Goal: Task Accomplishment & Management: Manage account settings

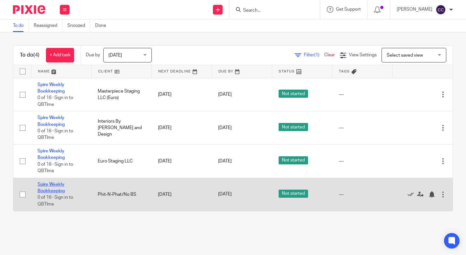
click at [47, 193] on link "Spire Weekly Bookkeeping" at bounding box center [51, 187] width 27 height 11
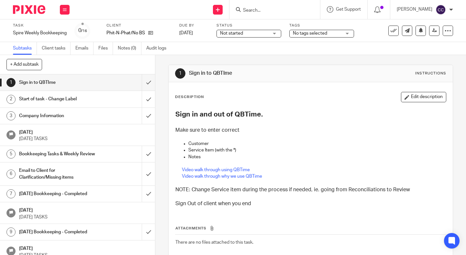
click at [245, 37] on div "Not started Not started" at bounding box center [249, 34] width 65 height 8
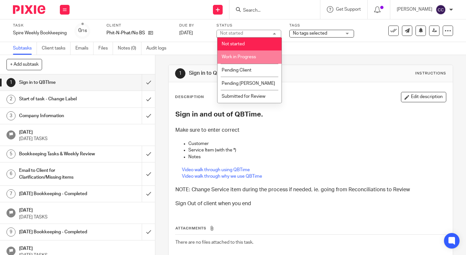
click at [245, 58] on span "Work in Progress" at bounding box center [239, 57] width 34 height 5
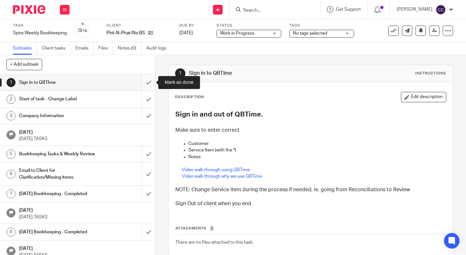
click at [147, 80] on input "submit" at bounding box center [77, 82] width 155 height 16
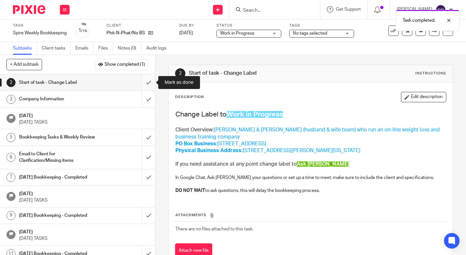
click at [147, 85] on input "submit" at bounding box center [77, 82] width 155 height 16
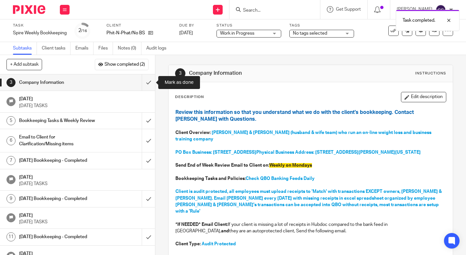
click at [147, 85] on input "submit" at bounding box center [77, 82] width 155 height 16
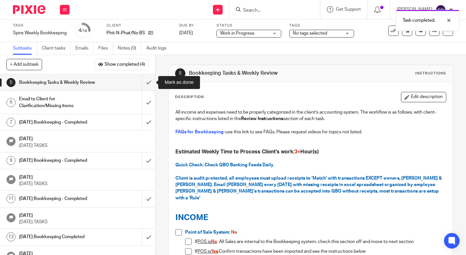
click at [147, 85] on input "submit" at bounding box center [77, 82] width 155 height 16
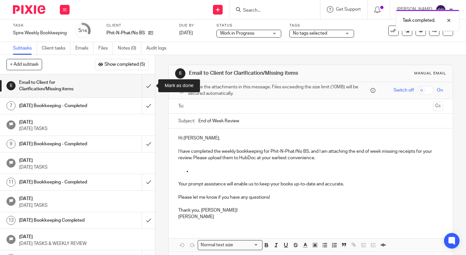
click at [147, 85] on input "submit" at bounding box center [77, 85] width 155 height 23
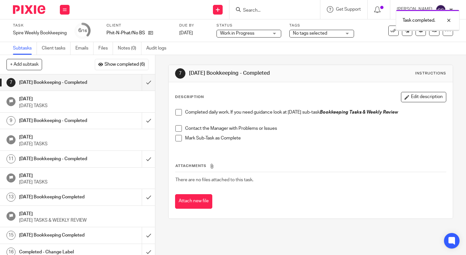
click at [180, 113] on span at bounding box center [179, 112] width 6 height 6
click at [180, 129] on span at bounding box center [179, 128] width 6 height 6
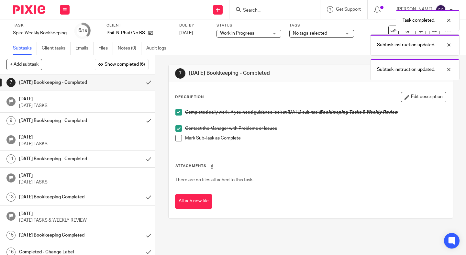
click at [180, 139] on span at bounding box center [179, 138] width 6 height 6
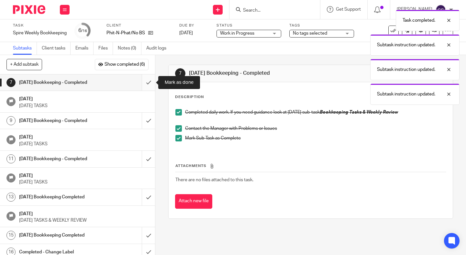
click at [150, 88] on input "submit" at bounding box center [77, 82] width 155 height 16
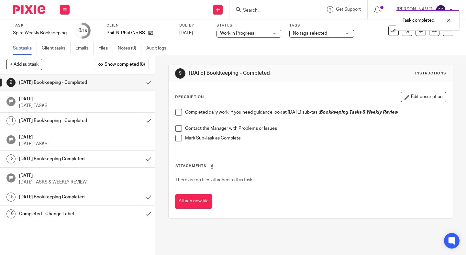
click at [150, 32] on icon at bounding box center [150, 32] width 5 height 5
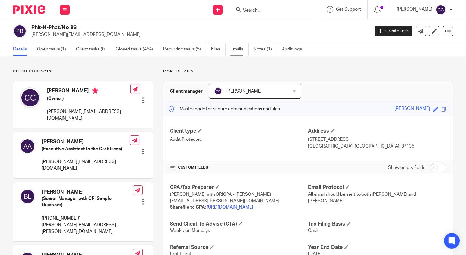
click at [234, 51] on link "Emails" at bounding box center [240, 49] width 18 height 13
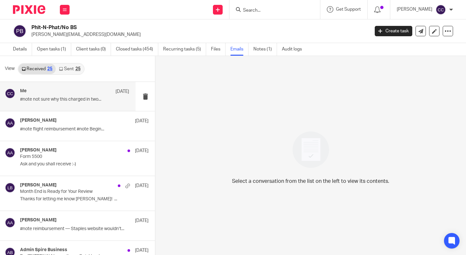
click at [79, 95] on div "Me Sep 16" at bounding box center [74, 91] width 109 height 6
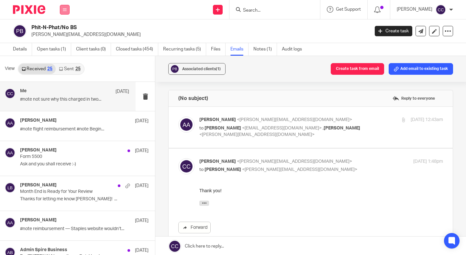
click at [62, 8] on button at bounding box center [65, 10] width 10 height 10
click at [61, 29] on link "Work" at bounding box center [61, 30] width 10 height 5
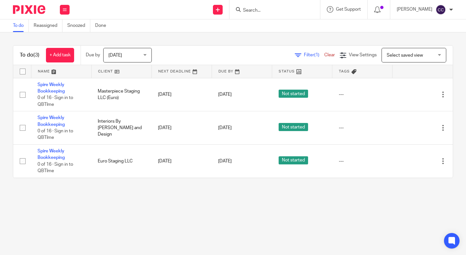
click at [261, 6] on form at bounding box center [277, 10] width 69 height 8
click at [259, 12] on input "Search" at bounding box center [272, 11] width 58 height 6
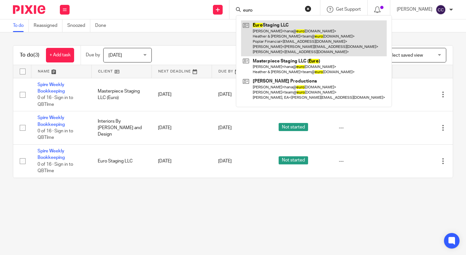
type input "euro"
click at [271, 33] on link at bounding box center [314, 38] width 146 height 36
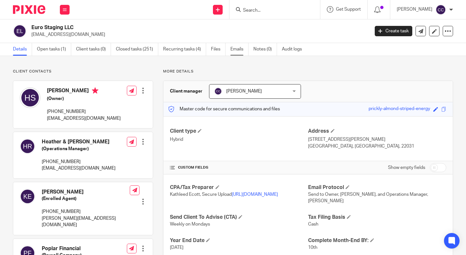
click at [239, 51] on link "Emails" at bounding box center [240, 49] width 18 height 13
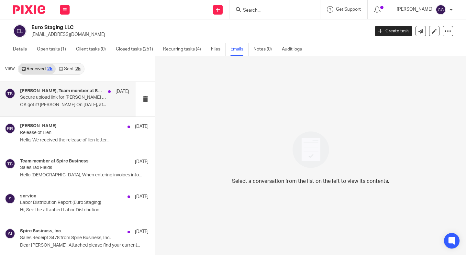
click at [65, 103] on p "OK got it! Roseanne On Sep 11, 2025, at..." at bounding box center [74, 105] width 109 height 6
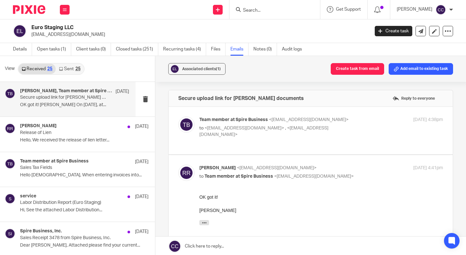
click at [296, 129] on span "<team@eurostaging.com>" at bounding box center [263, 131] width 129 height 11
checkbox input "true"
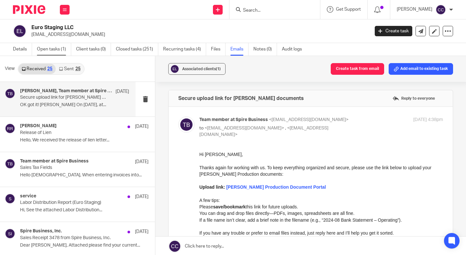
click at [57, 51] on link "Open tasks (1)" at bounding box center [54, 49] width 34 height 13
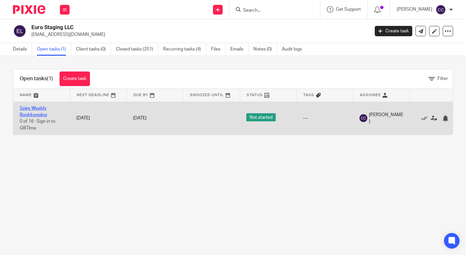
click at [30, 108] on link "Spire Weekly Bookkeeping" at bounding box center [33, 111] width 27 height 11
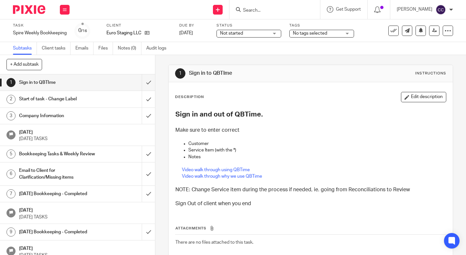
click at [246, 35] on span "Not started" at bounding box center [244, 33] width 49 height 7
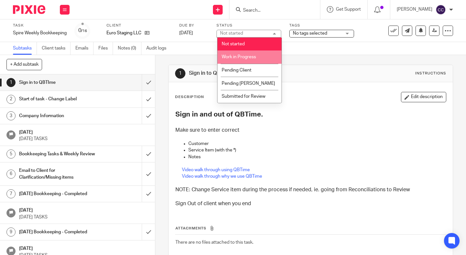
click at [246, 53] on li "Work in Progress" at bounding box center [250, 57] width 64 height 13
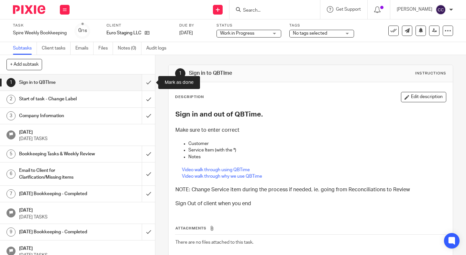
click at [145, 85] on input "submit" at bounding box center [77, 82] width 155 height 16
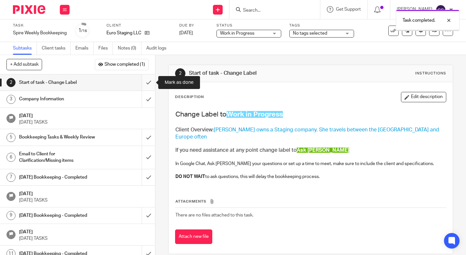
click at [147, 83] on input "submit" at bounding box center [77, 82] width 155 height 16
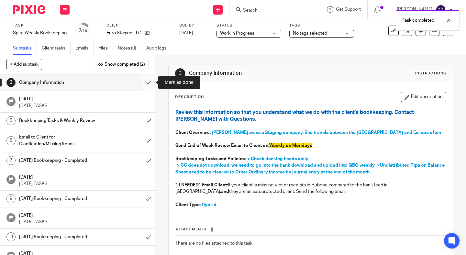
click at [148, 84] on input "submit" at bounding box center [77, 82] width 155 height 16
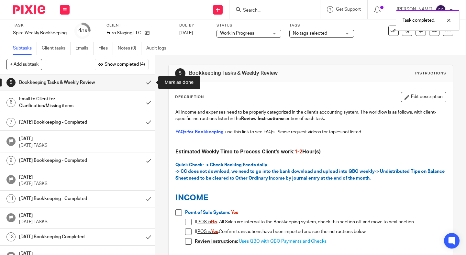
click at [148, 84] on input "submit" at bounding box center [77, 82] width 155 height 16
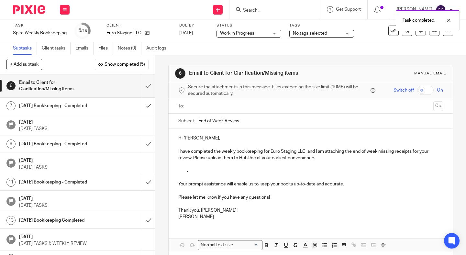
click at [268, 123] on input "End of Week Review" at bounding box center [321, 121] width 245 height 15
type input "End of Week Review - Euro"
click at [200, 111] on ul at bounding box center [311, 106] width 245 height 11
click at [199, 108] on input "text" at bounding box center [310, 106] width 241 height 7
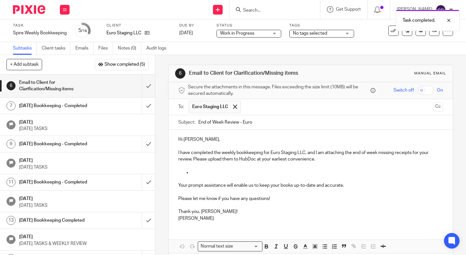
click at [247, 108] on input "text" at bounding box center [337, 107] width 187 height 13
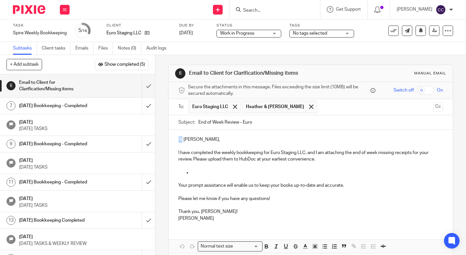
click at [246, 133] on div "Hi Hana, I have completed the weekly bookkeeping for Euro Staging LLC, and I am…" at bounding box center [311, 178] width 284 height 96
click at [201, 142] on p "Hi Hana," at bounding box center [310, 139] width 265 height 6
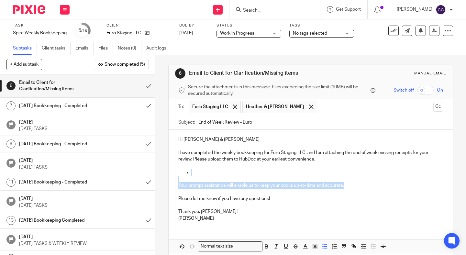
drag, startPoint x: 182, startPoint y: 172, endPoint x: 365, endPoint y: 184, distance: 183.7
click at [365, 184] on div "Hi Hana & Roseanne I have completed the weekly bookkeeping for Euro Staging LLC…" at bounding box center [311, 178] width 284 height 96
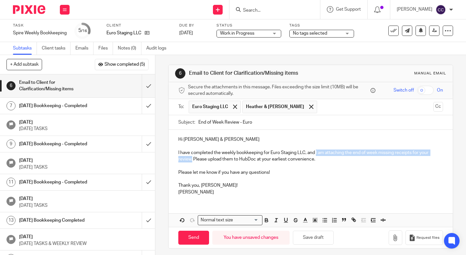
drag, startPoint x: 317, startPoint y: 152, endPoint x: 192, endPoint y: 161, distance: 125.0
click at [192, 161] on p "I have completed the weekly bookkeeping for Euro Staging LLC, and I am attachin…" at bounding box center [310, 153] width 265 height 20
click at [352, 221] on icon "button" at bounding box center [354, 220] width 6 height 6
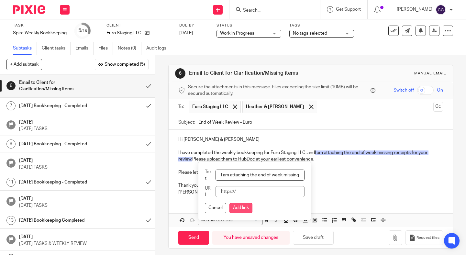
click at [240, 207] on button "Add link" at bounding box center [241, 208] width 23 height 10
click at [233, 191] on input "URL" at bounding box center [260, 191] width 89 height 11
paste input "https://docs.google.com/spreadsheets/d/1d4GyyV6HYQ9UN2O4Ka9LKHDXv35zfD72xmpQAFi…"
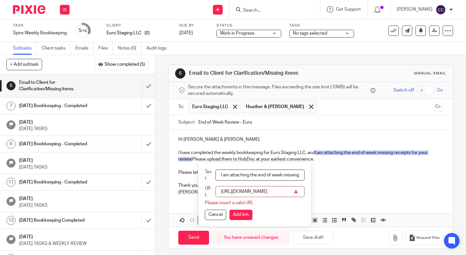
scroll to position [0, 162]
type input "https://docs.google.com/spreadsheets/d/1d4GyyV6HYQ9UN2O4Ka9LKHDXv35zfD72xmpQAFi…"
click at [242, 220] on button "Add link" at bounding box center [241, 215] width 23 height 10
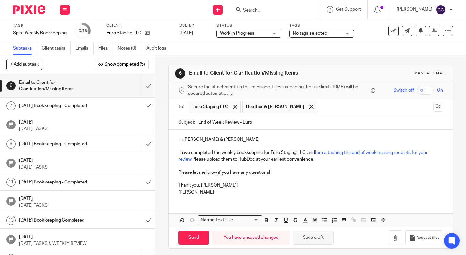
click at [313, 237] on button "Save draft" at bounding box center [313, 238] width 41 height 14
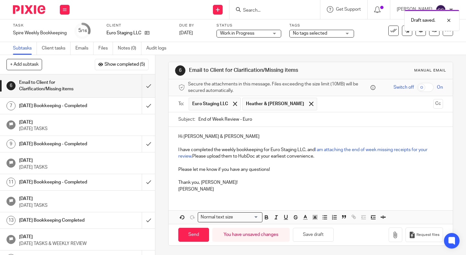
click at [208, 183] on p "Thank you, Hana!" at bounding box center [310, 179] width 265 height 13
click at [317, 236] on button "Save draft" at bounding box center [313, 235] width 41 height 14
click at [193, 236] on input "Send" at bounding box center [193, 235] width 31 height 14
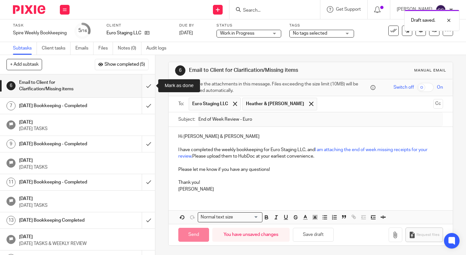
type input "Sent"
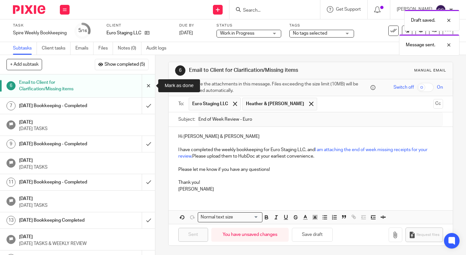
click at [147, 90] on input "submit" at bounding box center [77, 85] width 155 height 23
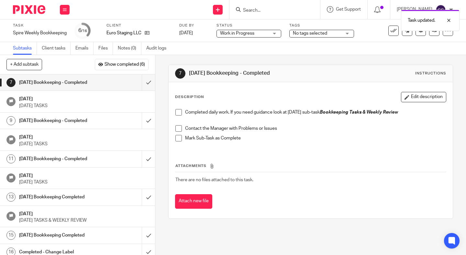
click at [177, 113] on span at bounding box center [179, 112] width 6 height 6
click at [177, 124] on p at bounding box center [311, 122] width 271 height 6
click at [178, 129] on span at bounding box center [179, 128] width 6 height 6
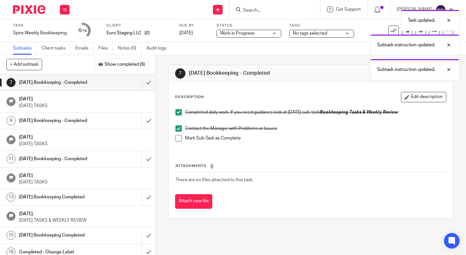
click at [178, 138] on span at bounding box center [179, 138] width 6 height 6
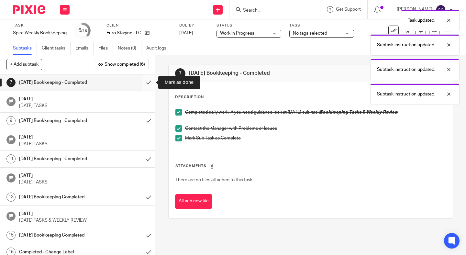
click at [147, 85] on input "submit" at bounding box center [77, 82] width 155 height 16
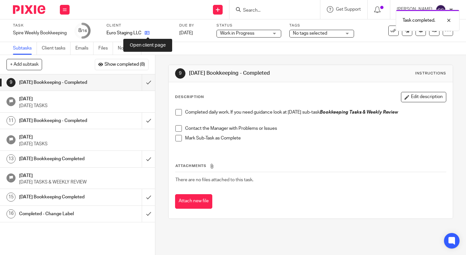
click at [146, 33] on icon at bounding box center [147, 32] width 5 height 5
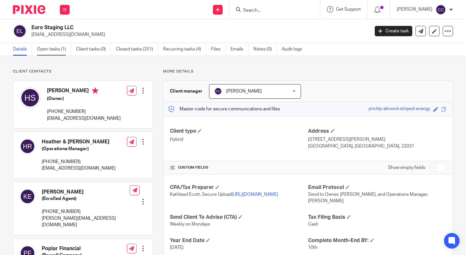
click at [60, 49] on link "Open tasks (1)" at bounding box center [54, 49] width 34 height 13
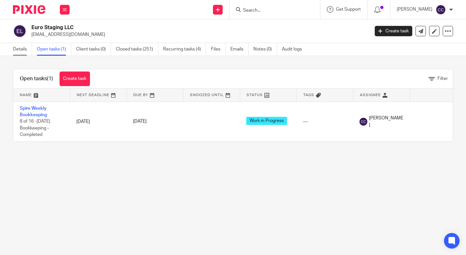
click at [26, 52] on link "Details" at bounding box center [22, 49] width 19 height 13
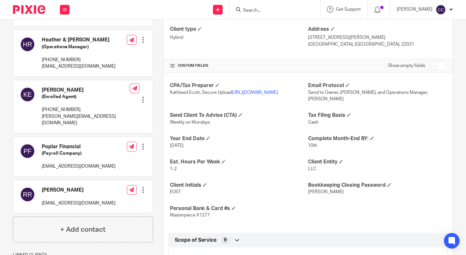
scroll to position [104, 0]
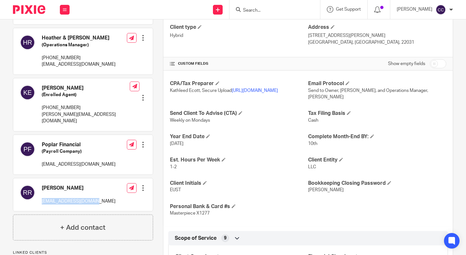
drag, startPoint x: 95, startPoint y: 195, endPoint x: 41, endPoint y: 196, distance: 54.4
click at [41, 196] on div "[PERSON_NAME] [EMAIL_ADDRESS][DOMAIN_NAME] Edit contact Create client from cont…" at bounding box center [83, 194] width 140 height 33
copy p "[EMAIL_ADDRESS][DOMAIN_NAME]"
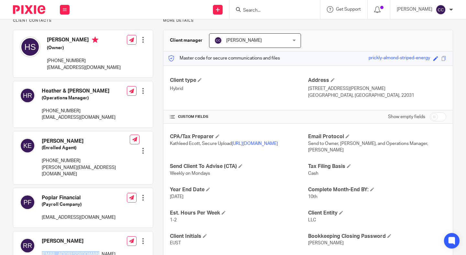
scroll to position [0, 0]
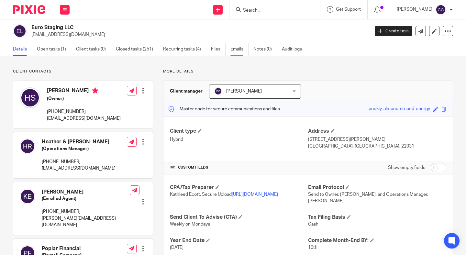
click at [241, 50] on link "Emails" at bounding box center [240, 49] width 18 height 13
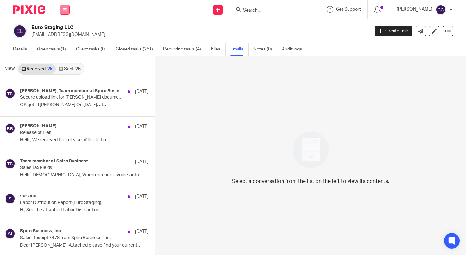
click at [64, 11] on icon at bounding box center [65, 10] width 4 height 4
click at [60, 30] on link "Work" at bounding box center [61, 30] width 10 height 5
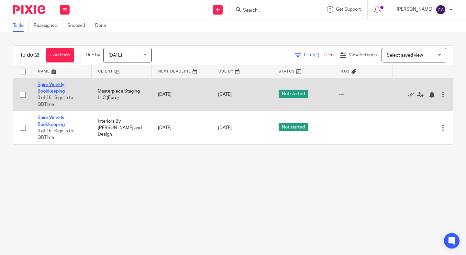
click at [54, 85] on link "Spire Weekly Bookkeeping" at bounding box center [51, 88] width 27 height 11
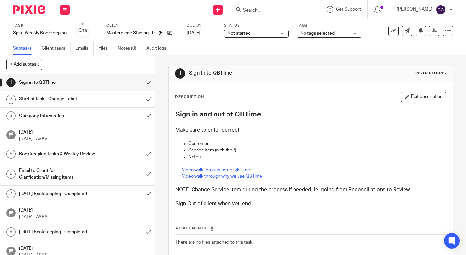
click at [254, 36] on span "Not started" at bounding box center [252, 33] width 49 height 7
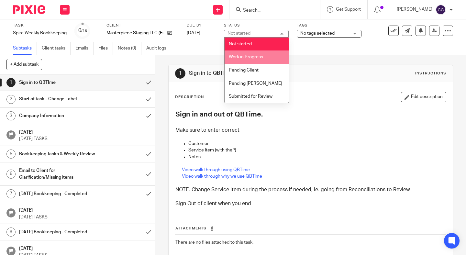
click at [254, 52] on li "Work in Progress" at bounding box center [257, 57] width 64 height 13
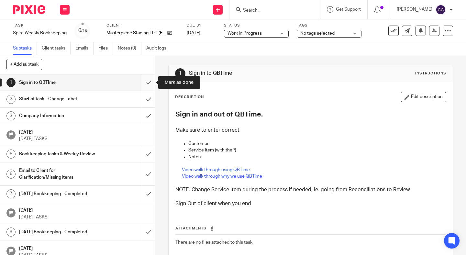
click at [150, 77] on input "submit" at bounding box center [77, 82] width 155 height 16
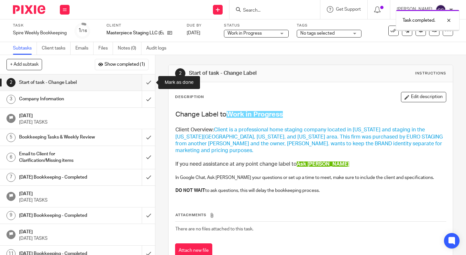
click at [149, 83] on input "submit" at bounding box center [77, 82] width 155 height 16
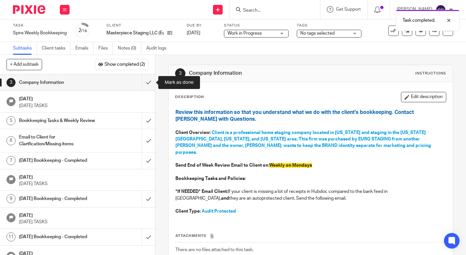
click at [149, 83] on input "submit" at bounding box center [77, 82] width 155 height 16
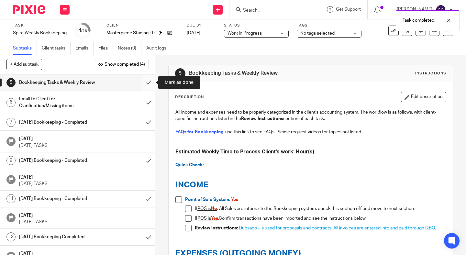
click at [149, 83] on input "submit" at bounding box center [77, 82] width 155 height 16
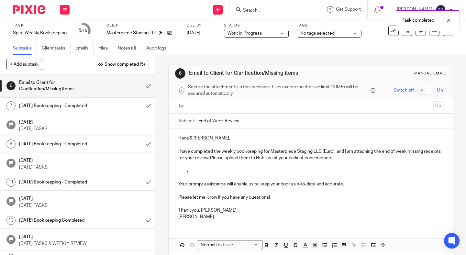
click at [254, 120] on input "End of Week Review" at bounding box center [321, 121] width 245 height 15
type input "End of Week Review - Masterpiece"
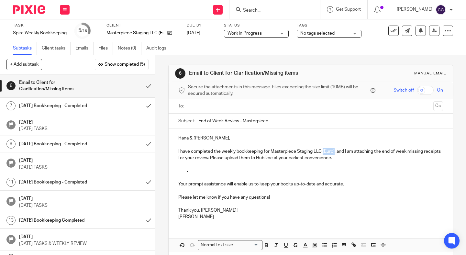
drag, startPoint x: 323, startPoint y: 152, endPoint x: 335, endPoint y: 153, distance: 11.7
click at [335, 153] on p "I have completed the weekly bookkeeping for Masterpiece Staging LLC (Euro), and…" at bounding box center [310, 152] width 265 height 20
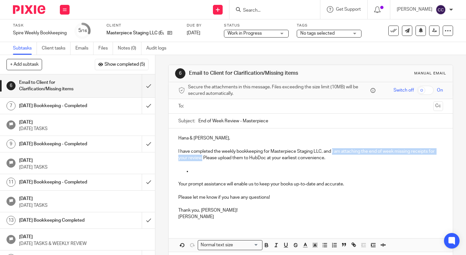
drag, startPoint x: 334, startPoint y: 153, endPoint x: 202, endPoint y: 160, distance: 131.4
click at [202, 160] on p "I have completed the weekly bookkeeping for Masterpiece Staging LLC, and I am a…" at bounding box center [310, 152] width 265 height 20
click at [353, 246] on icon "button" at bounding box center [354, 245] width 6 height 6
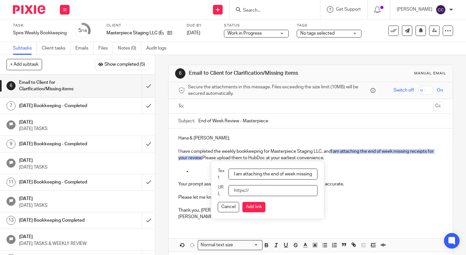
paste input "[URL][DOMAIN_NAME]"
type input "[URL][DOMAIN_NAME]"
click at [258, 208] on button "Add link" at bounding box center [254, 207] width 23 height 10
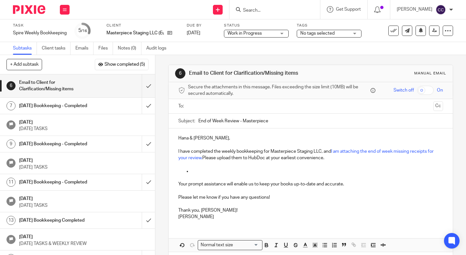
click at [265, 165] on p at bounding box center [310, 164] width 265 height 6
click at [194, 169] on p at bounding box center [317, 171] width 252 height 6
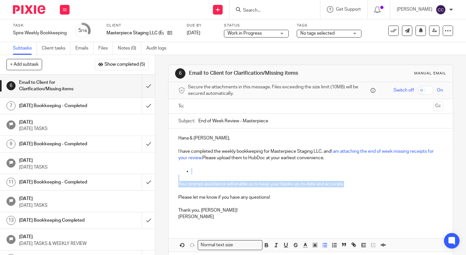
drag, startPoint x: 180, startPoint y: 170, endPoint x: 402, endPoint y: 187, distance: 222.8
click at [402, 187] on div "Hana & Roseanne, I have completed the weekly bookkeeping for Masterpiece Stagin…" at bounding box center [311, 177] width 284 height 96
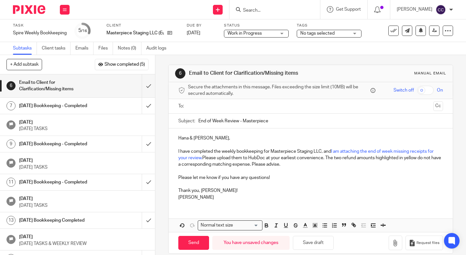
drag, startPoint x: 327, startPoint y: 158, endPoint x: 340, endPoint y: 166, distance: 15.4
click at [340, 166] on p "I have completed the weekly bookkeeping for Masterpiece Staging LLC, and I am a…" at bounding box center [310, 155] width 265 height 26
click at [326, 173] on p "Please let me know if you have any questions!" at bounding box center [310, 174] width 265 height 13
click at [205, 193] on p "Thank you, Hana!" at bounding box center [310, 187] width 265 height 13
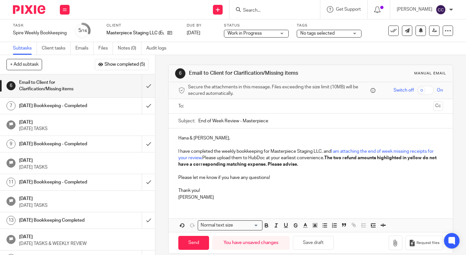
click at [199, 108] on input "text" at bounding box center [310, 106] width 241 height 7
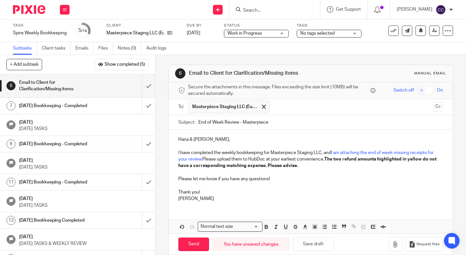
click at [283, 109] on input "text" at bounding box center [352, 107] width 158 height 13
click at [311, 246] on button "Save draft" at bounding box center [313, 245] width 41 height 14
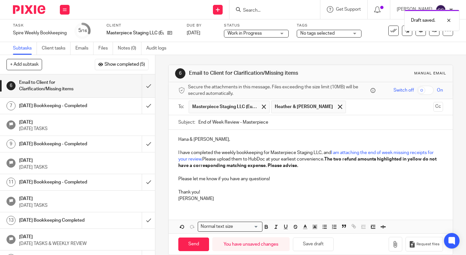
scroll to position [9, 0]
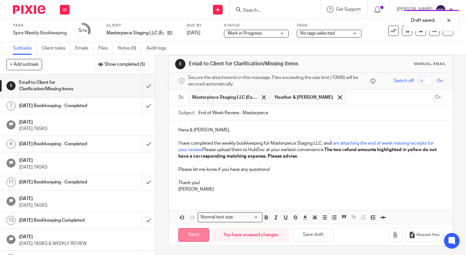
click at [196, 240] on input "Send" at bounding box center [193, 235] width 31 height 14
type input "Sent"
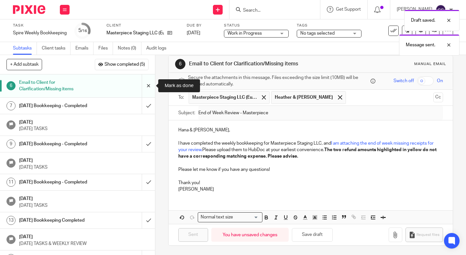
click at [147, 91] on input "submit" at bounding box center [77, 85] width 155 height 23
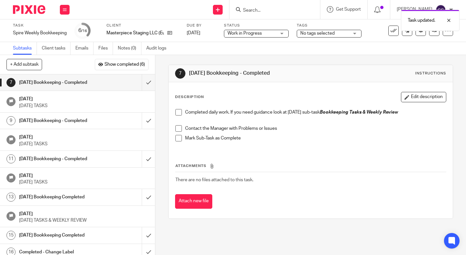
click at [180, 114] on span at bounding box center [179, 112] width 6 height 6
click at [179, 127] on span at bounding box center [179, 128] width 6 height 6
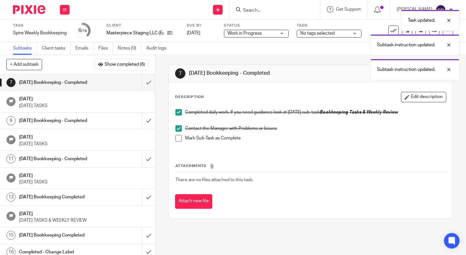
click at [179, 139] on span at bounding box center [179, 138] width 6 height 6
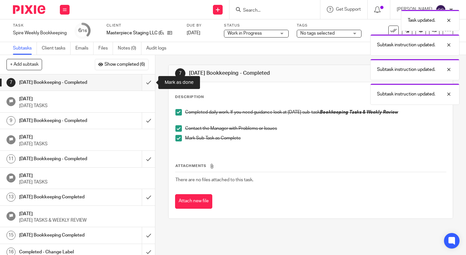
click at [149, 79] on input "submit" at bounding box center [77, 82] width 155 height 16
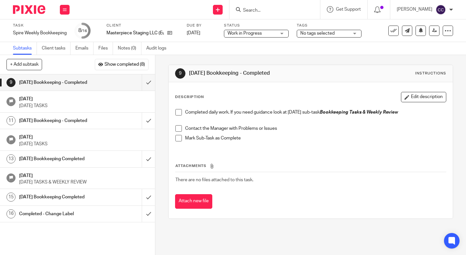
click at [261, 8] on input "Search" at bounding box center [272, 11] width 58 height 6
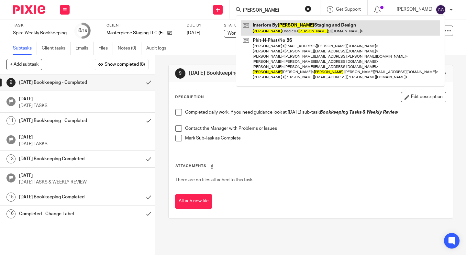
type input "[PERSON_NAME]"
click at [267, 23] on link at bounding box center [340, 27] width 199 height 15
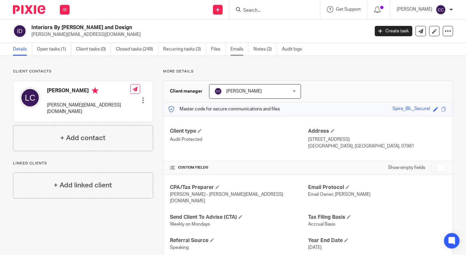
click at [237, 49] on link "Emails" at bounding box center [240, 49] width 18 height 13
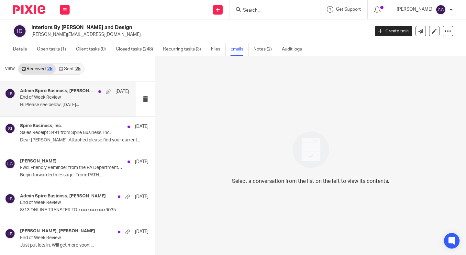
click at [62, 100] on p "End of Week Review" at bounding box center [63, 98] width 87 height 6
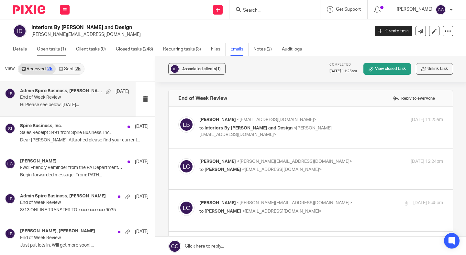
click at [51, 48] on link "Open tasks (1)" at bounding box center [54, 49] width 34 height 13
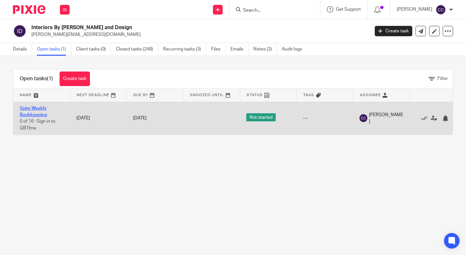
click at [39, 108] on link "Spire Weekly Bookkeeping" at bounding box center [33, 111] width 27 height 11
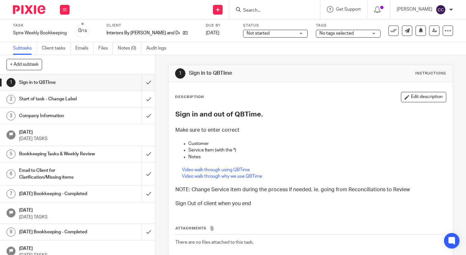
click at [247, 34] on span "Not started" at bounding box center [258, 33] width 23 height 5
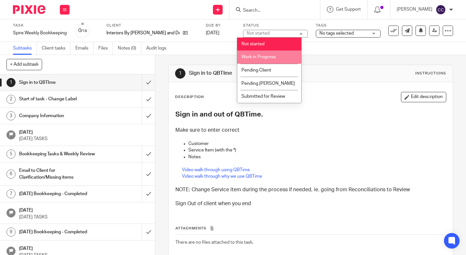
click at [251, 54] on li "Work in Progress" at bounding box center [269, 57] width 64 height 13
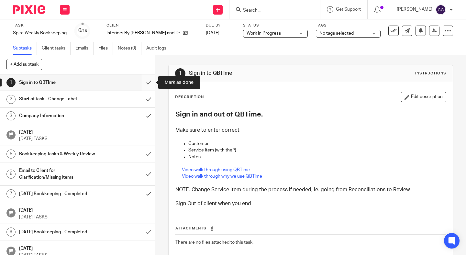
click at [153, 78] on input "submit" at bounding box center [77, 82] width 155 height 16
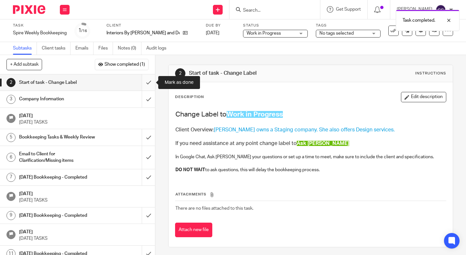
click at [148, 82] on input "submit" at bounding box center [77, 82] width 155 height 16
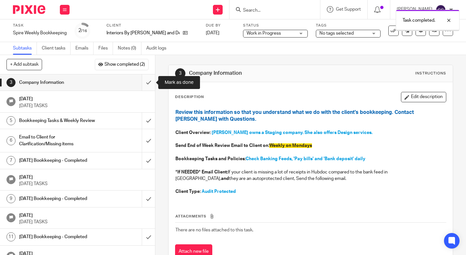
click at [147, 83] on input "submit" at bounding box center [77, 82] width 155 height 16
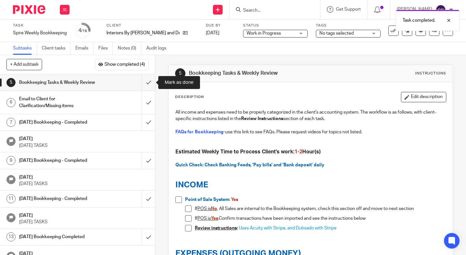
click at [147, 83] on input "submit" at bounding box center [77, 82] width 155 height 16
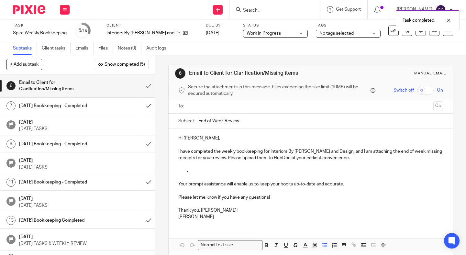
click at [208, 169] on p at bounding box center [317, 171] width 252 height 6
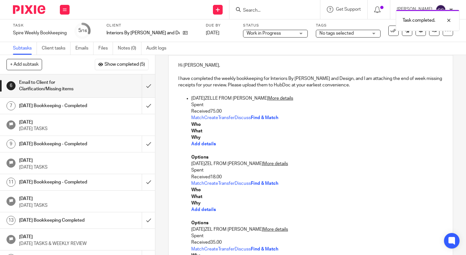
scroll to position [72, 0]
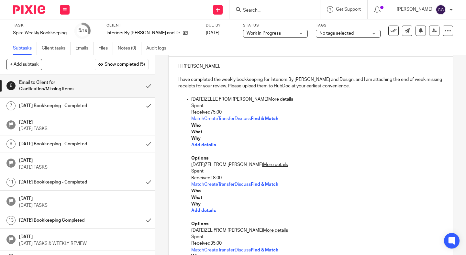
click at [219, 100] on p "[DATE]ZELLE FROM [PERSON_NAME] More details" at bounding box center [317, 99] width 252 height 6
drag, startPoint x: 210, startPoint y: 111, endPoint x: 187, endPoint y: 105, distance: 24.7
click at [187, 105] on ul "[DATE] ZELLE FROM [PERSON_NAME] More details Spent Received75.00 MatchCreateTra…" at bounding box center [310, 237] width 265 height 282
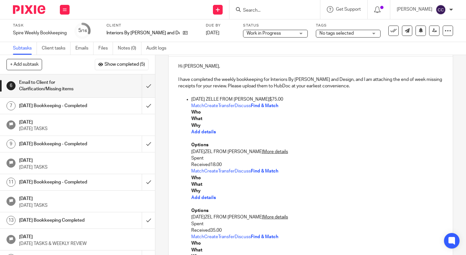
click at [334, 103] on p "MatchCreateTransferDiscuss Find & Match" at bounding box center [317, 106] width 252 height 6
click at [332, 94] on p at bounding box center [310, 92] width 265 height 6
click at [332, 97] on p "[DATE] ZELLE FROM [PERSON_NAME] $ 75.00" at bounding box center [317, 99] width 252 height 6
drag, startPoint x: 323, startPoint y: 99, endPoint x: 421, endPoint y: 99, distance: 98.1
click at [421, 99] on p "Sep 19, 2025 ZELLE FROM NICOLE PASTORETRANSFER $ 75.00 - No corresponding invoi…" at bounding box center [317, 99] width 252 height 6
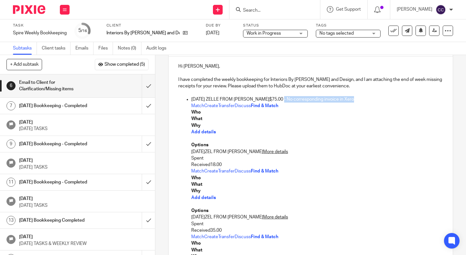
copy p "- No corresponding invoice in Xero"
click at [418, 102] on p "Sep 19, 2025 ZELLE FROM NICOLE PASTORETRANSFER $ 75.00 - No corresponding invoi…" at bounding box center [317, 99] width 252 height 6
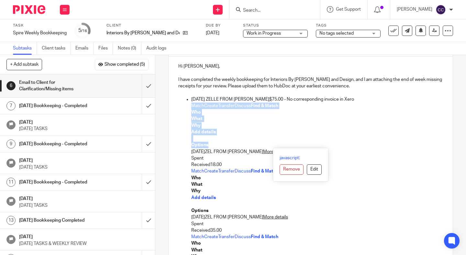
drag, startPoint x: 397, startPoint y: 97, endPoint x: 393, endPoint y: 144, distance: 46.8
click at [393, 144] on li "Sep 19, 2025 ZELLE FROM NICOLE PASTORETRANSFER $ 75.00 - No corresponding invoi…" at bounding box center [317, 230] width 252 height 269
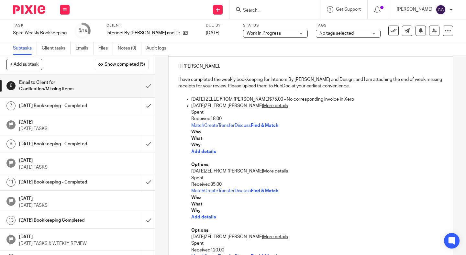
click at [218, 107] on p "Sep 19, 2025ZEL FROM MATTHEW E WICHELNSTRANSFER More details" at bounding box center [317, 106] width 252 height 6
click at [227, 107] on p "Sep 19, 2025 ZEL FROM MATTHEW E WICHELNSTRANSFER More details" at bounding box center [317, 106] width 252 height 6
drag, startPoint x: 319, startPoint y: 105, endPoint x: 211, endPoint y: 119, distance: 109.1
click at [211, 119] on li "Sep 19, 2025 ZELLE FROM MATTHEW E WICHELNSTRANSFER More details Spent Received1…" at bounding box center [317, 211] width 252 height 217
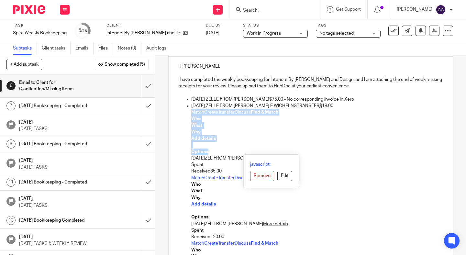
drag, startPoint x: 342, startPoint y: 106, endPoint x: 342, endPoint y: 150, distance: 44.0
click at [342, 150] on li "Sep 19, 2025 ZELLE FROM MATTHEW E WICHELNSTRANSFER $ 18.00 MatchCreateTransferD…" at bounding box center [317, 204] width 252 height 203
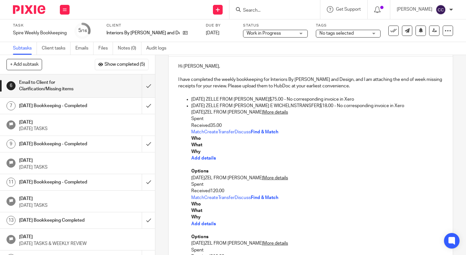
click at [191, 111] on ul "Sep 19, 2025 ZELLE FROM NICOLE PASTORETRANSFER $ 75.00 - No corresponding invoi…" at bounding box center [310, 178] width 265 height 164
drag, startPoint x: 296, startPoint y: 112, endPoint x: 210, endPoint y: 128, distance: 86.9
click at [210, 128] on li "Sep 19, 2025ZEL FROM JOHN TIERNEYTRANSFER More details Spent Received35.00 Matc…" at bounding box center [317, 184] width 252 height 151
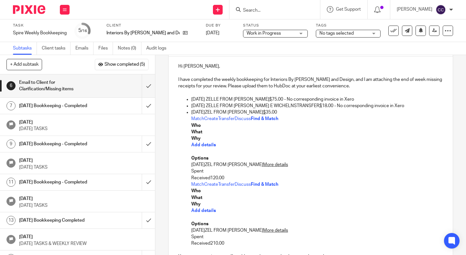
click at [328, 111] on p "Sep 19, 2025ZEL FROM JOHN TIERNEYTRANSFER $ 35.00" at bounding box center [317, 112] width 252 height 6
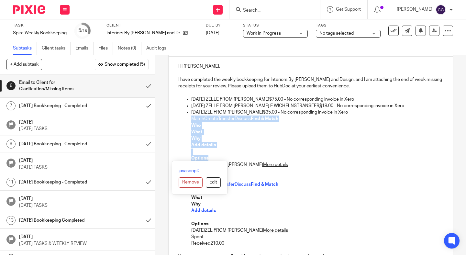
drag, startPoint x: 190, startPoint y: 119, endPoint x: 226, endPoint y: 157, distance: 52.7
click at [226, 157] on ul "Sep 19, 2025 ZELLE FROM NICOLE PASTORETRANSFER $ 75.00 - No corresponding invoi…" at bounding box center [310, 171] width 265 height 151
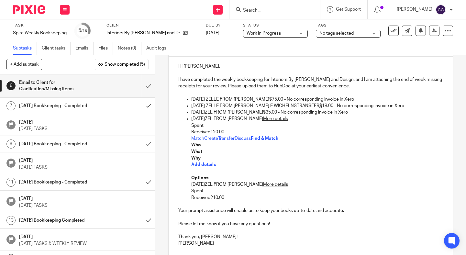
click at [218, 120] on p "Sep 19, 2025ZEL FROM JOHN TIERNEYTRANSFER More details" at bounding box center [317, 119] width 252 height 6
click at [226, 112] on p "Sep 19, 2025ZEL FROM JOHN TIERNEYTRANSFER $ 35.00 - No corresponding invoice in…" at bounding box center [317, 112] width 252 height 6
click at [226, 119] on p "Sep 19, 2025 ZEL FROM JOHN TIERNEYTRANSFER More details" at bounding box center [317, 119] width 252 height 6
drag, startPoint x: 301, startPoint y: 120, endPoint x: 210, endPoint y: 134, distance: 91.5
click at [210, 134] on li "Sep 19, 2025 ZELLE FROM JOHN TIERNEYTRANSFER More details Spent Received120.00 …" at bounding box center [317, 158] width 252 height 85
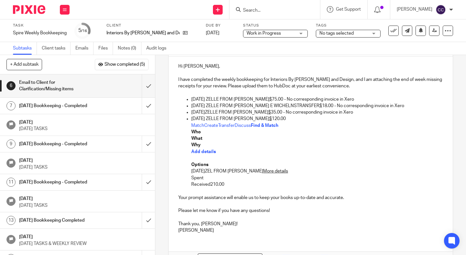
click at [341, 124] on p "MatchCreateTransferDiscuss Find & Match" at bounding box center [317, 125] width 252 height 6
click at [332, 117] on p "Sep 19, 2025 ZELLE FROM JOHN TIERNEYTRANSFER $ 120.00" at bounding box center [317, 119] width 252 height 6
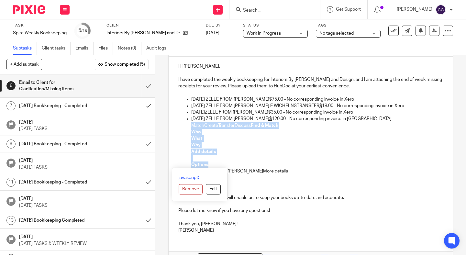
drag, startPoint x: 188, startPoint y: 125, endPoint x: 224, endPoint y: 162, distance: 51.5
click at [224, 162] on ul "Sep 19, 2025 ZELLE FROM NICOLE PASTORETRANSFER $ 75.00 - No corresponding invoi…" at bounding box center [310, 142] width 265 height 92
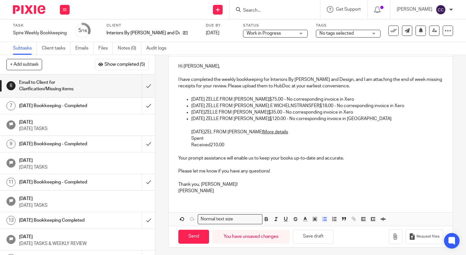
scroll to position [67, 0]
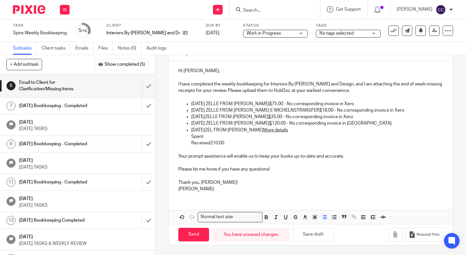
click at [226, 131] on p "Sep 19, 2025ZEL FROM KENNETH COFFEYTRANSFER More details" at bounding box center [317, 130] width 252 height 6
click at [219, 130] on p "Sep 19, 2025ZELLE FROM KENNETH COFFEYTRANSFER More details" at bounding box center [317, 130] width 252 height 6
click at [218, 119] on p "Sep 19, 2025ZELLE FROM JOHN TIERNEYTRANSFER $ 35.00 - No corresponding invoice …" at bounding box center [317, 117] width 252 height 6
click at [267, 136] on p "Spent" at bounding box center [317, 136] width 252 height 6
drag, startPoint x: 308, startPoint y: 130, endPoint x: 211, endPoint y: 143, distance: 97.8
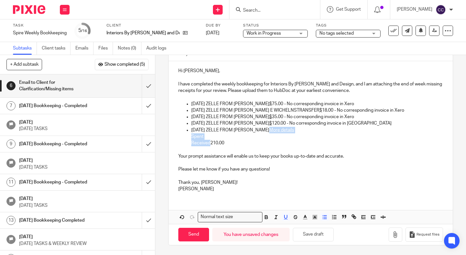
click at [211, 143] on li "Sep 19, 2025 ZELLE FROM KENNETH COFFEYTRANSFER More details Spent Received210.00" at bounding box center [317, 137] width 252 height 20
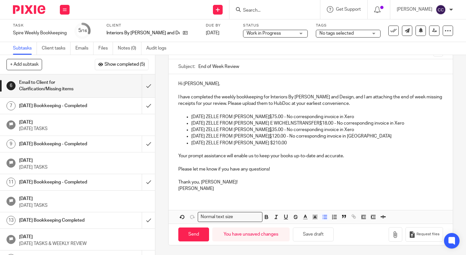
click at [335, 143] on p "Sep 19, 2025 ZELLE FROM KENNETH COFFEYTRANSFER $210.00" at bounding box center [317, 143] width 252 height 6
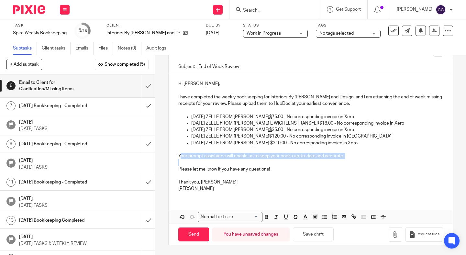
drag, startPoint x: 180, startPoint y: 158, endPoint x: 373, endPoint y: 165, distance: 193.1
click at [373, 165] on div "Hi Laura, I have completed the weekly bookkeeping for Interiors By Laura Stagin…" at bounding box center [311, 135] width 284 height 123
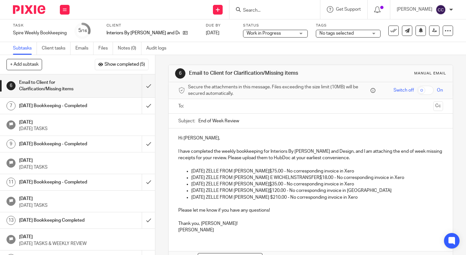
scroll to position [41, 0]
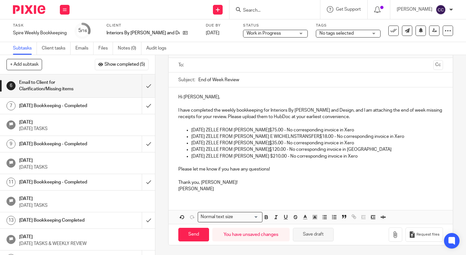
click at [318, 236] on button "Save draft" at bounding box center [313, 235] width 41 height 14
click at [192, 130] on p "Sep 19, 2025 ZELLE FROM NICOLE PASTORETRANSFER $ 75.00 - No corresponding invoi…" at bounding box center [317, 130] width 252 height 6
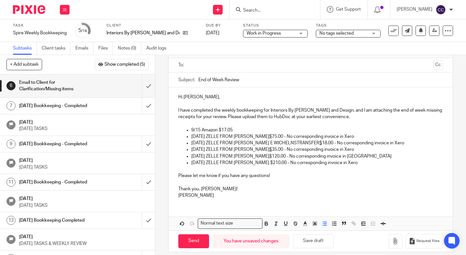
click at [237, 128] on p "9/15 Amazon $17.05" at bounding box center [317, 130] width 252 height 6
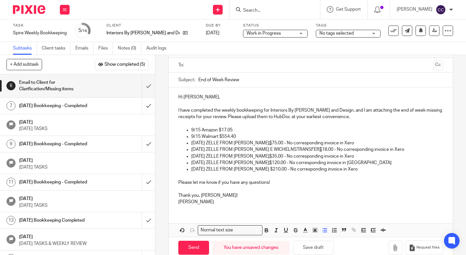
click at [206, 66] on input "text" at bounding box center [310, 65] width 241 height 7
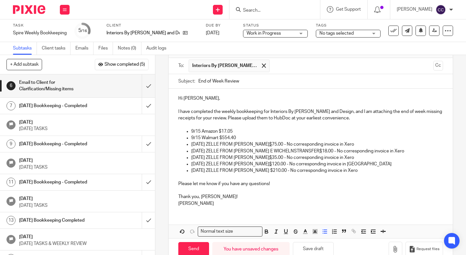
scroll to position [55, 0]
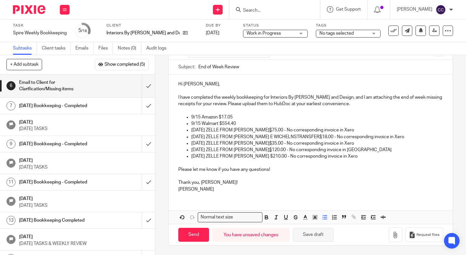
click at [308, 240] on button "Save draft" at bounding box center [313, 235] width 41 height 14
click at [292, 128] on p "Sep 19, 2025 ZELLE FROM NICOLE PASTORETRANSFER $ 75.00 - No corresponding invoi…" at bounding box center [317, 130] width 252 height 6
drag, startPoint x: 284, startPoint y: 131, endPoint x: 306, endPoint y: 132, distance: 21.7
click at [306, 132] on p "Sep 19, 2025 ZELLE FROM NICOLE PASTORETRANSFER $ 75.00 - No corresponding invoi…" at bounding box center [317, 130] width 252 height 6
click at [283, 131] on p "Sep 19, 2025 ZELLE FROM NICOLE PASTORE $ 75.00 - No corresponding invoice in Xe…" at bounding box center [317, 130] width 252 height 6
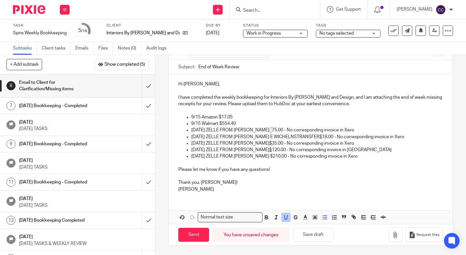
click at [288, 218] on icon "button" at bounding box center [286, 217] width 6 height 6
click at [298, 168] on p "Please let me know if you have any questions!" at bounding box center [310, 166] width 265 height 13
drag, startPoint x: 297, startPoint y: 137, endPoint x: 321, endPoint y: 140, distance: 23.4
click at [321, 140] on p "Sep 19, 2025 ZELLE FROM MATTHEW E WICHELNSTRANSFER $ 18.00 - No corresponding i…" at bounding box center [317, 137] width 252 height 6
drag, startPoint x: 278, startPoint y: 143, endPoint x: 302, endPoint y: 145, distance: 23.8
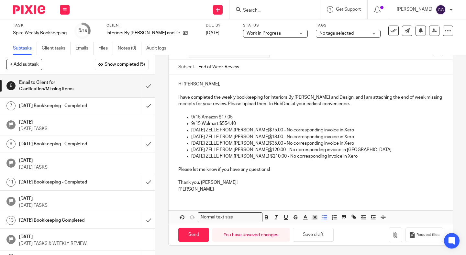
click at [302, 145] on p "Sep 19, 2025 ZELLE FROM JOHN TIERNEYTRANSFER $ 35.00 - No corresponding invoice…" at bounding box center [317, 143] width 252 height 6
drag, startPoint x: 278, startPoint y: 150, endPoint x: 302, endPoint y: 152, distance: 24.0
click at [302, 152] on p "Sep 19, 2025 ZELLE FROM JOHN TIERNEYTRANSFER $ 120.00 - No corresponding invoic…" at bounding box center [317, 150] width 252 height 6
drag, startPoint x: 287, startPoint y: 157, endPoint x: 310, endPoint y: 157, distance: 23.6
click at [310, 157] on p "Sep 19, 2025 ZELLE FROM KENNETH COFFEYTRANSFER $210.00 - No corresponding invoi…" at bounding box center [317, 156] width 252 height 6
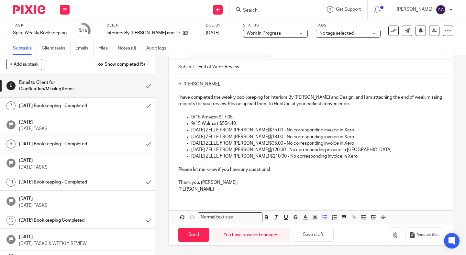
click at [321, 177] on p "Thank you, Laura!" at bounding box center [310, 179] width 265 height 13
click at [315, 236] on button "Save draft" at bounding box center [313, 235] width 41 height 14
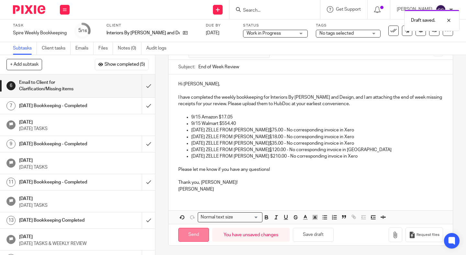
click at [188, 232] on input "Send" at bounding box center [193, 235] width 31 height 14
type input "Sent"
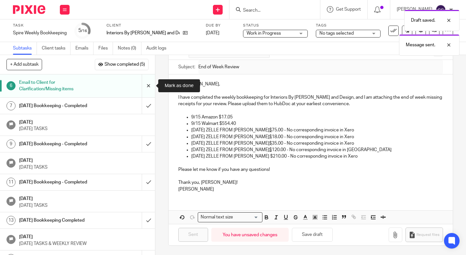
click at [148, 92] on input "submit" at bounding box center [77, 85] width 155 height 23
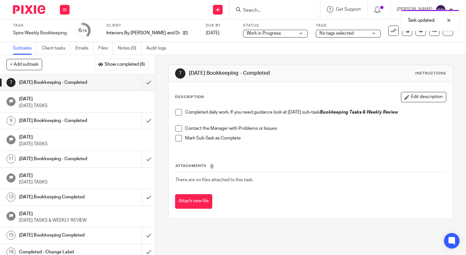
click at [178, 112] on span at bounding box center [179, 112] width 6 height 6
click at [178, 127] on span at bounding box center [179, 128] width 6 height 6
click at [177, 137] on span at bounding box center [179, 138] width 6 height 6
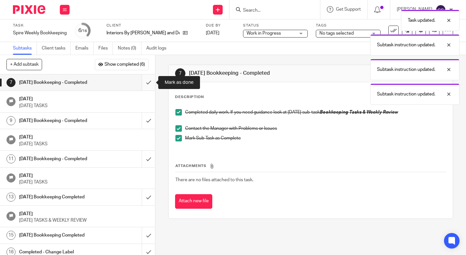
click at [151, 85] on input "submit" at bounding box center [77, 82] width 155 height 16
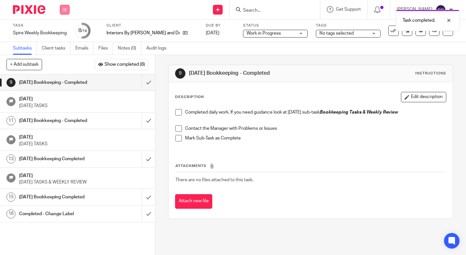
click at [64, 12] on button at bounding box center [65, 10] width 10 height 10
click at [64, 29] on link "Work" at bounding box center [61, 30] width 11 height 5
